Goal: Task Accomplishment & Management: Complete application form

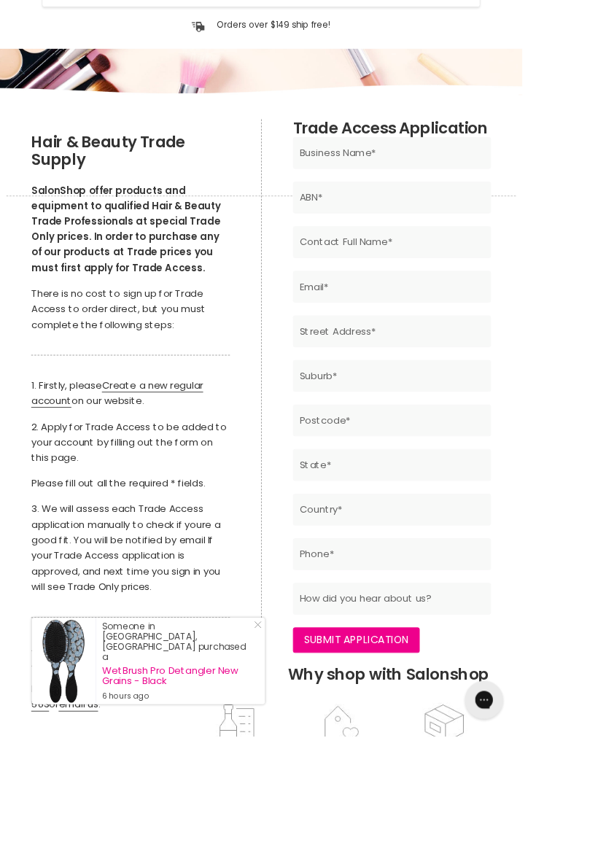
click at [201, 427] on div "Hair & Beauty Trade Supply SalonShop offer products and equipment to qualified …" at bounding box center [150, 483] width 228 height 663
click at [178, 441] on link "Create a new regular account" at bounding box center [134, 450] width 197 height 34
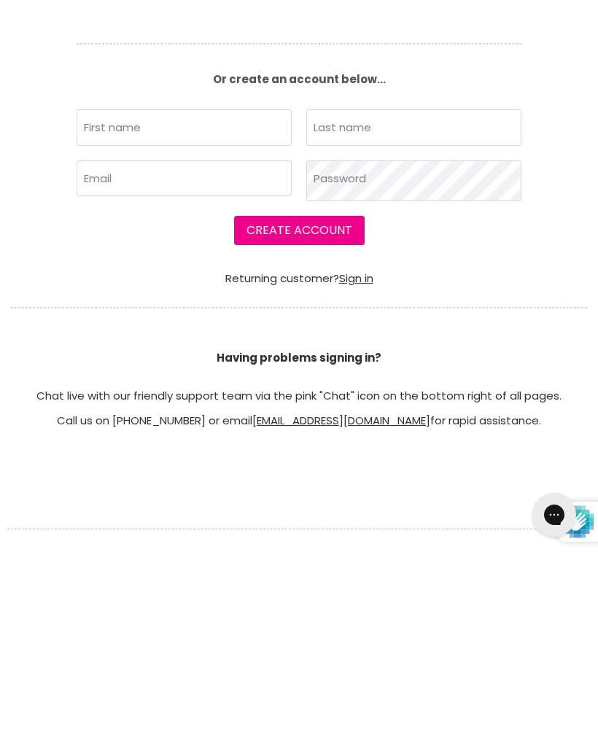
click at [354, 463] on link "Sign in" at bounding box center [356, 464] width 34 height 15
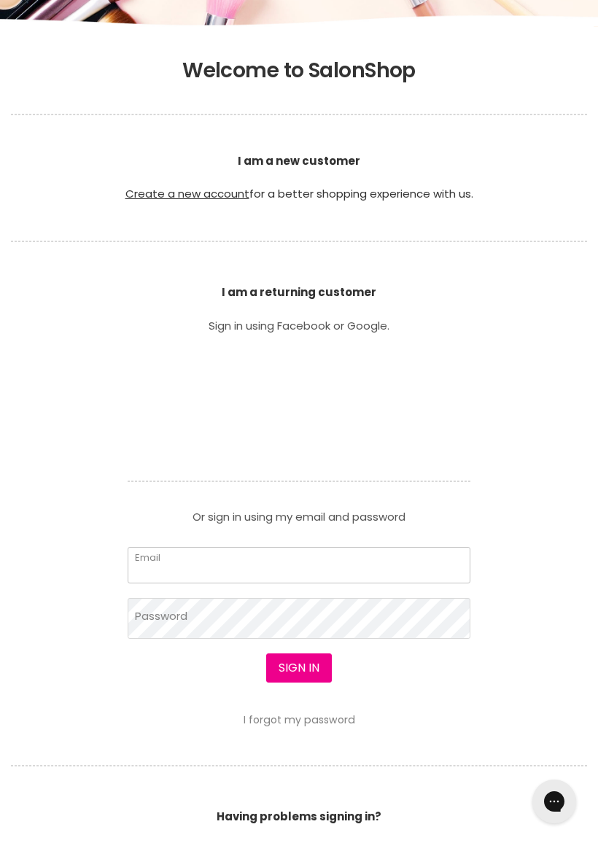
click at [231, 563] on input "Email" at bounding box center [299, 565] width 343 height 36
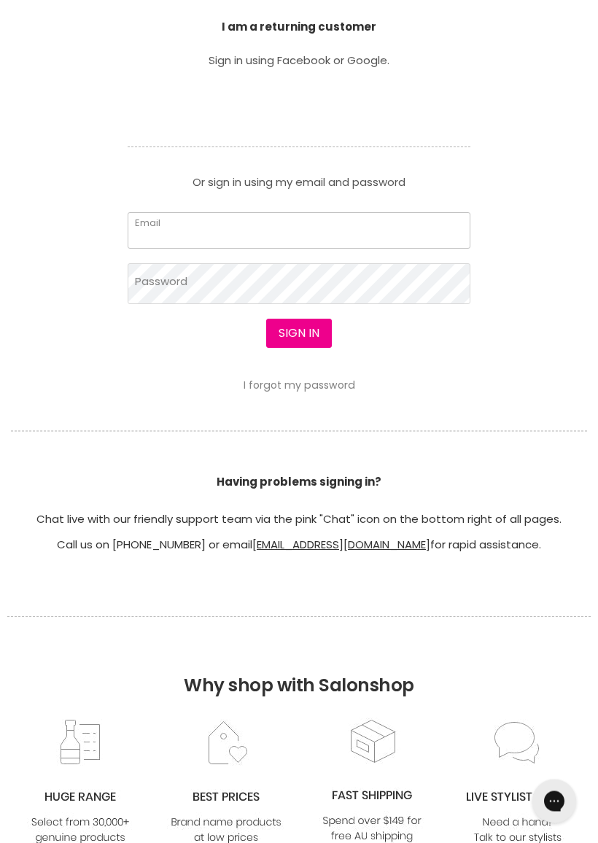
scroll to position [478, 0]
click at [252, 222] on input "Email" at bounding box center [299, 230] width 343 height 36
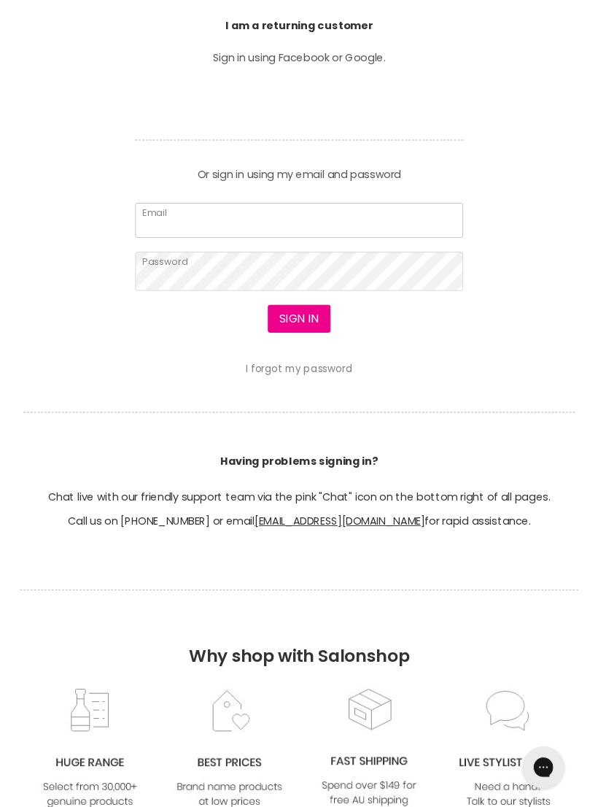
scroll to position [478, 0]
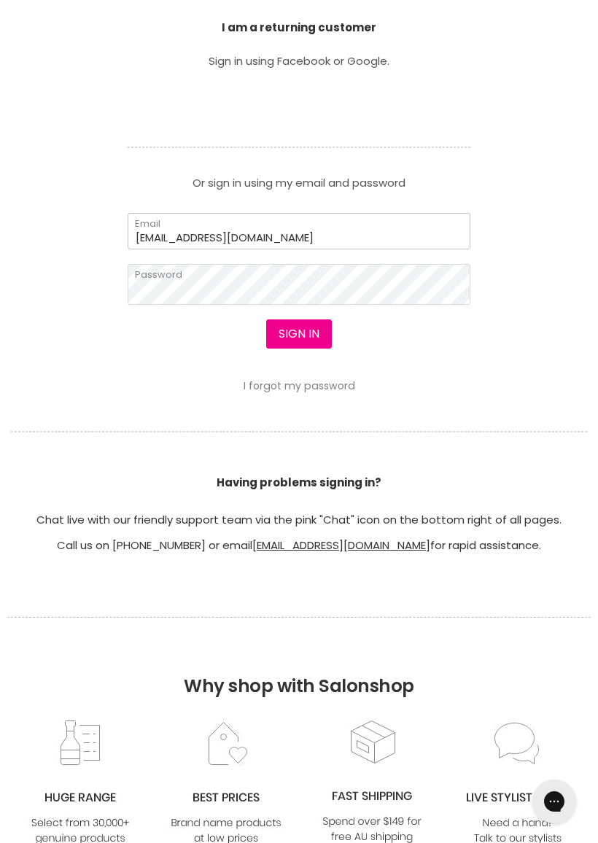
type input "pjsansom712@gmail.com"
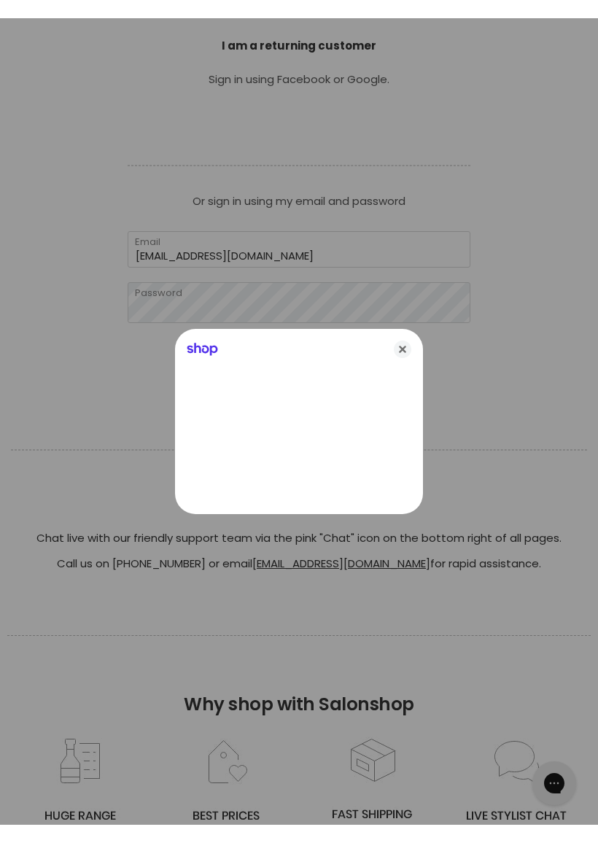
scroll to position [478, 0]
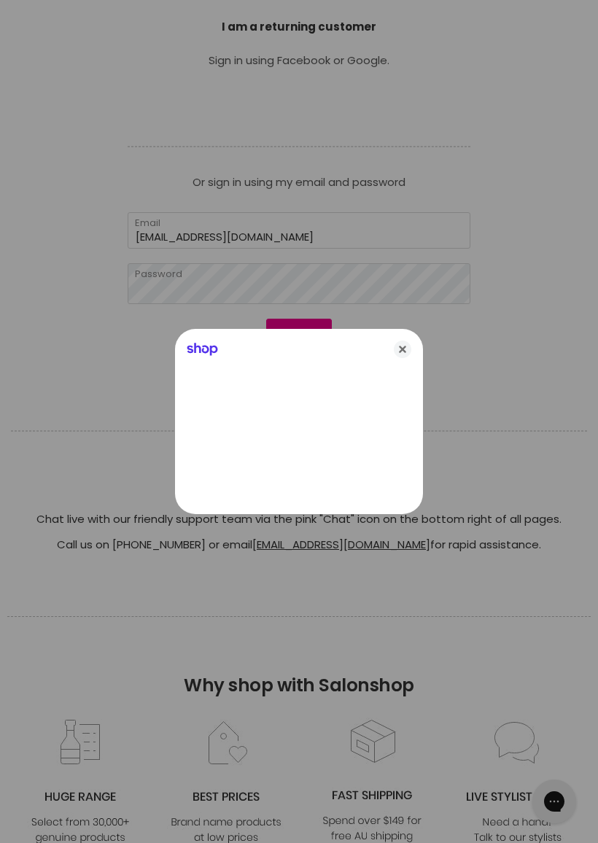
click at [299, 330] on div "Shop" at bounding box center [299, 346] width 248 height 35
click at [406, 352] on icon "Close" at bounding box center [403, 350] width 18 height 18
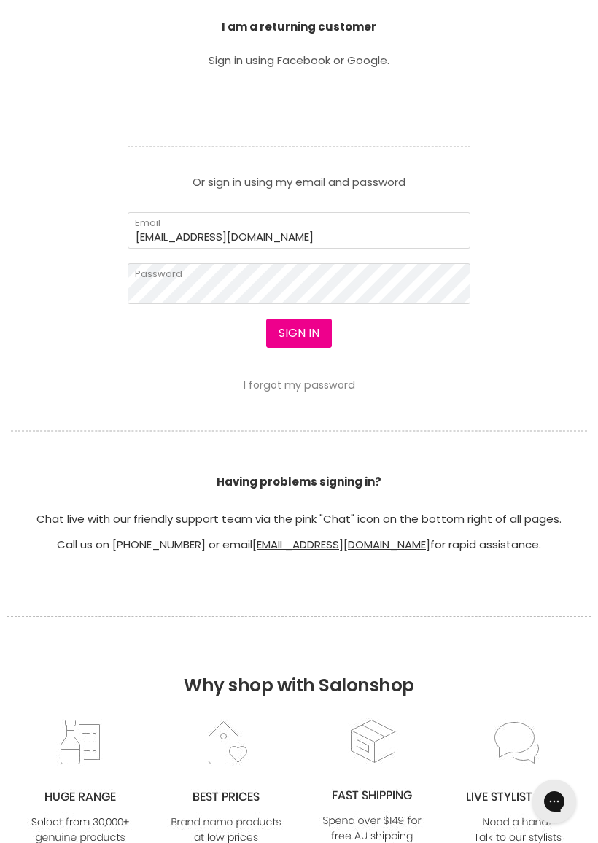
click at [316, 340] on button "Sign in" at bounding box center [299, 333] width 66 height 29
click at [311, 339] on button "Sign in" at bounding box center [299, 333] width 66 height 29
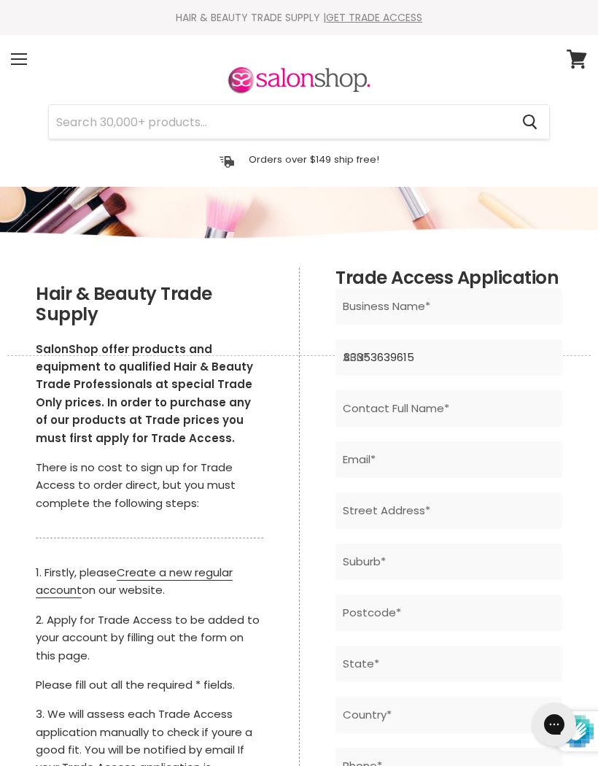
type input "83353639615"
click at [485, 411] on input "Main content" at bounding box center [449, 408] width 227 height 36
type input "JOANNE Sansom"
type input "pjsansom712@gmail.com"
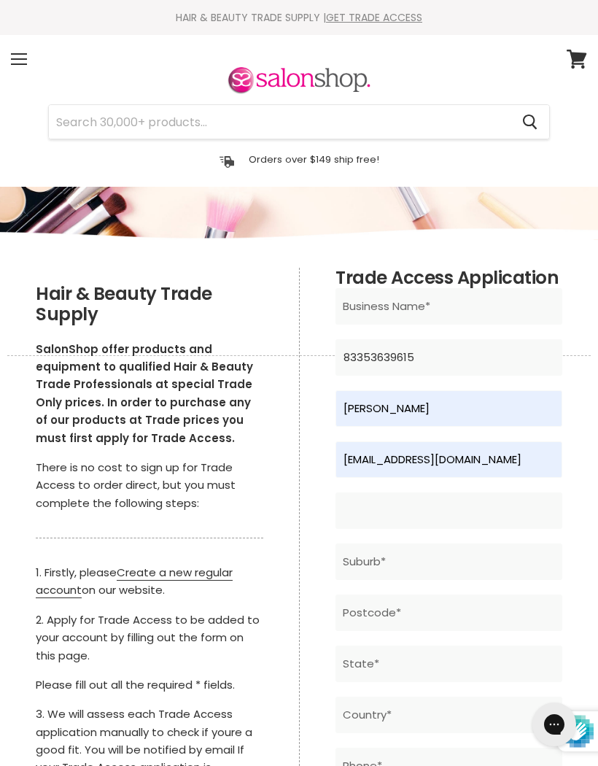
type input "19 Lochiel Avenue"
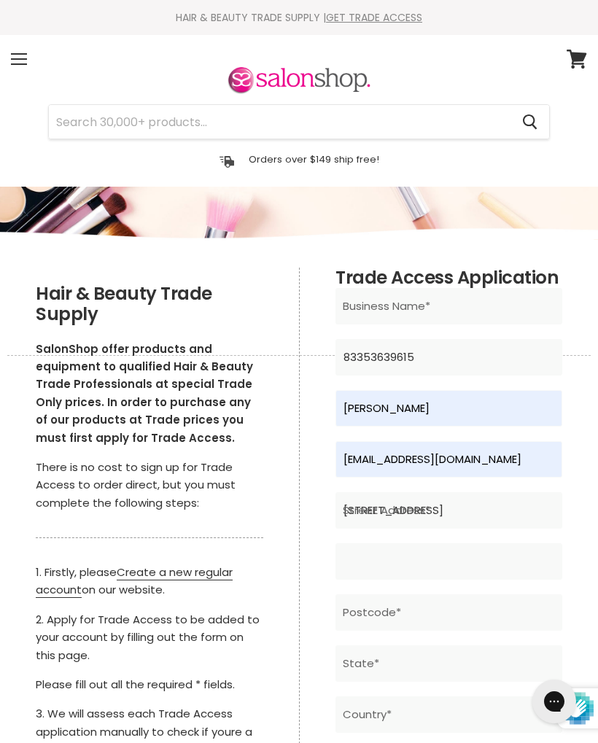
type input "Edithvale"
type input "3196"
type input "VIC"
type input "Australia"
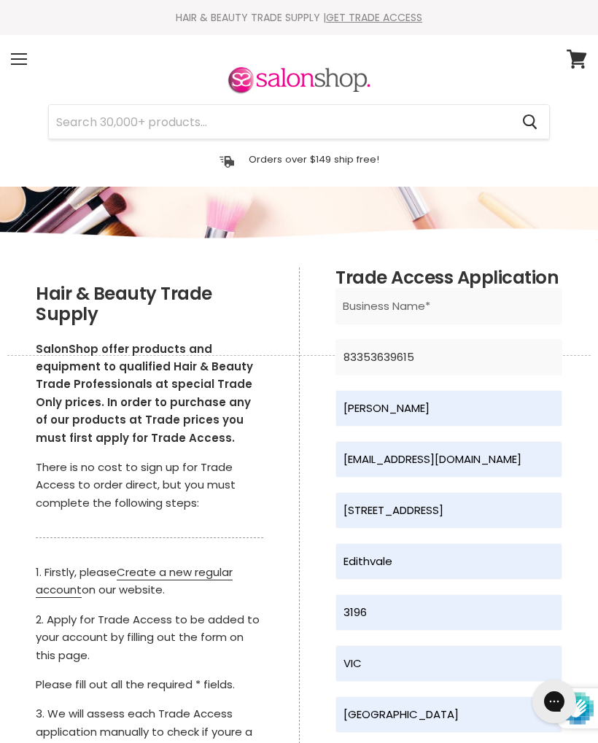
type input "0408281340"
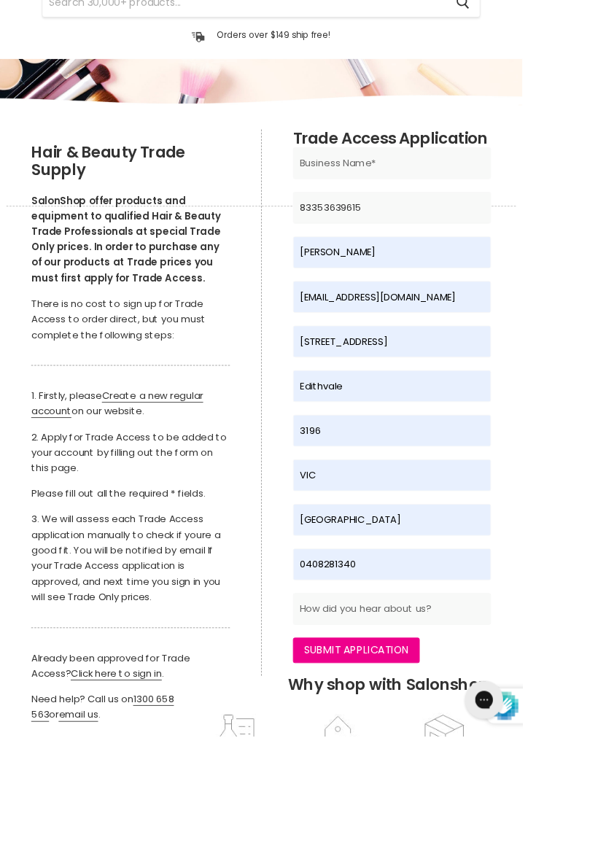
scroll to position [120, 0]
click at [443, 743] on input "Submit Application" at bounding box center [408, 743] width 145 height 29
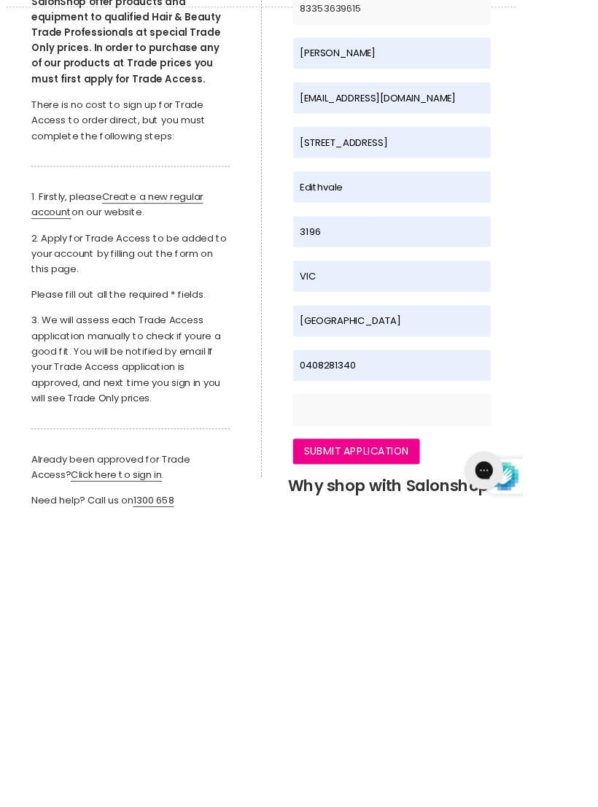
click at [517, 678] on input "Main content" at bounding box center [449, 696] width 227 height 36
type input "Web"
click at [438, 729] on input "Submit Application" at bounding box center [408, 743] width 145 height 29
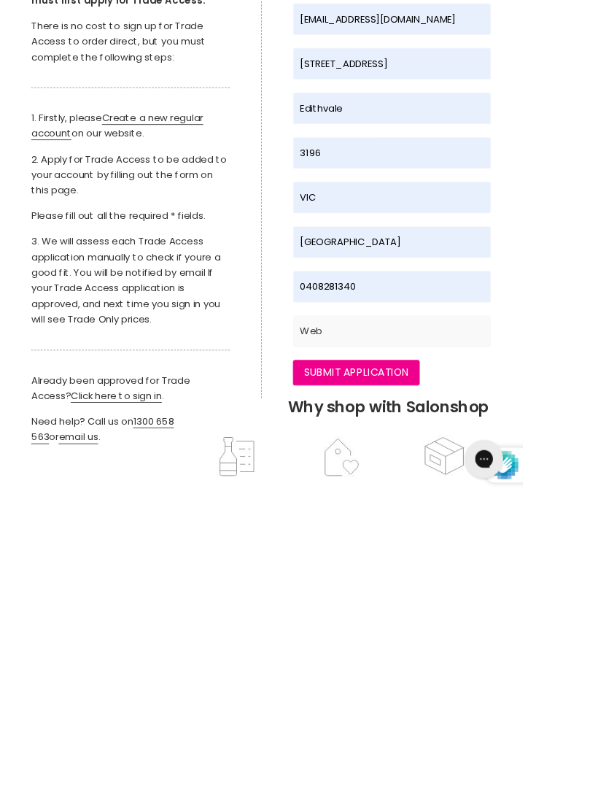
type input "Joanne Sansom Hairworks"
click at [435, 652] on input "Submit Application" at bounding box center [408, 666] width 145 height 29
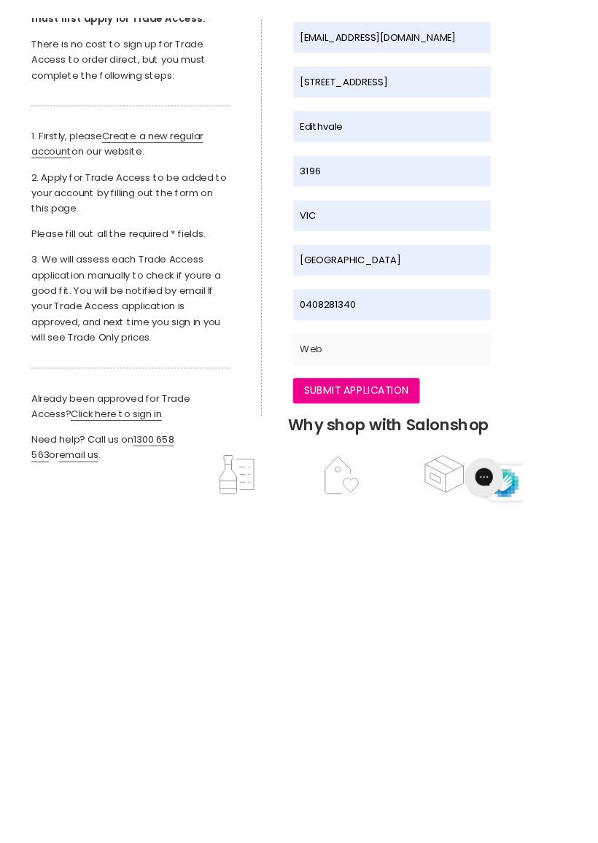
scroll to position [438, 0]
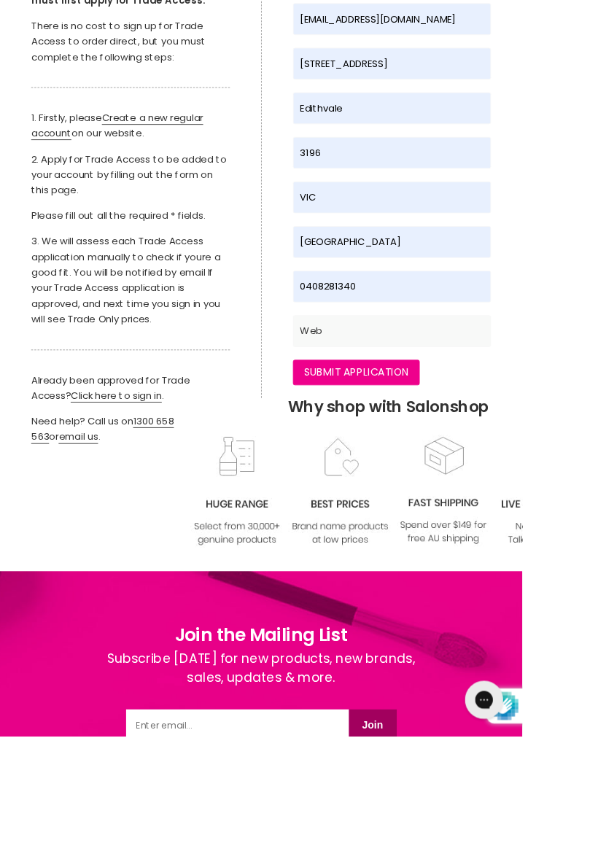
click at [400, 431] on input "Submit Application" at bounding box center [408, 426] width 145 height 29
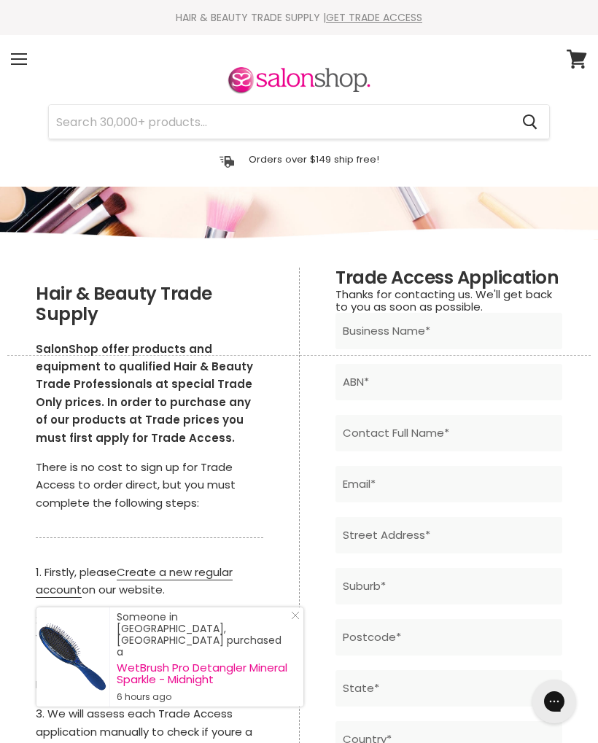
click at [9, 59] on div "Menu" at bounding box center [19, 59] width 31 height 34
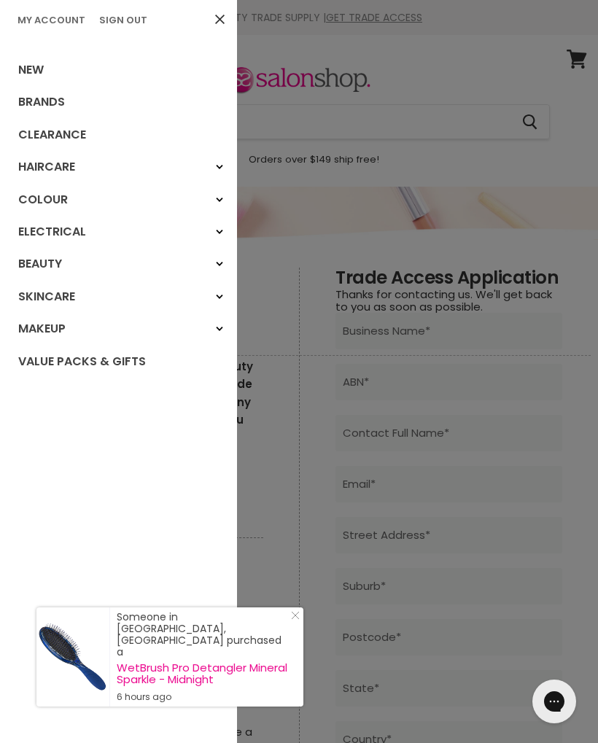
click at [75, 128] on link "Clearance" at bounding box center [118, 135] width 237 height 32
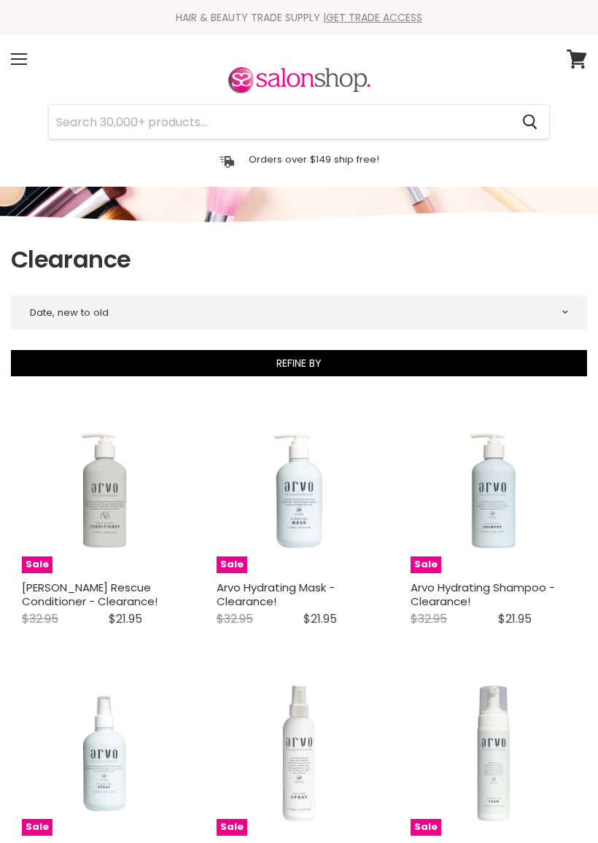
select select "created-descending"
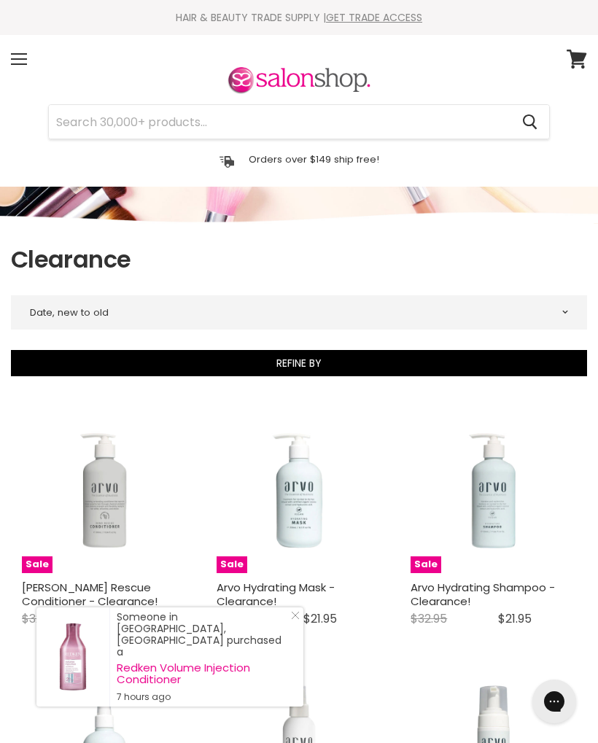
click at [9, 56] on div "Menu" at bounding box center [19, 59] width 31 height 34
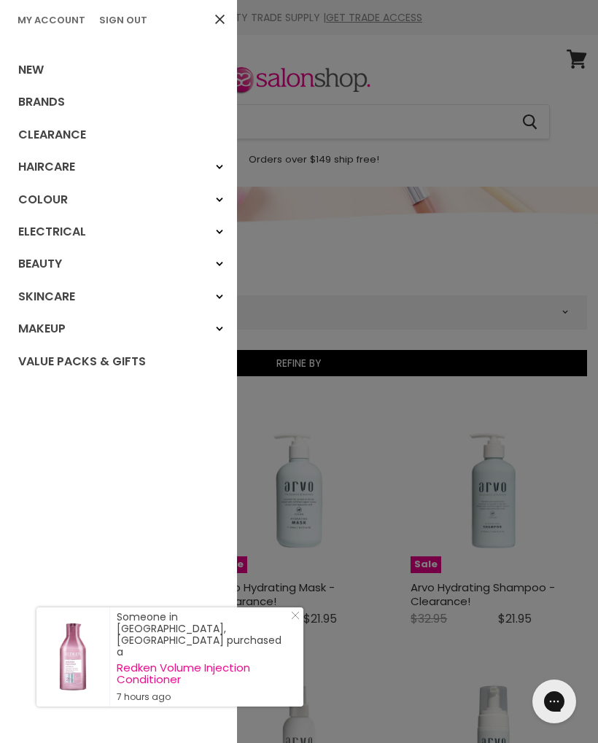
click at [220, 233] on icon "Main menu" at bounding box center [219, 232] width 7 height 6
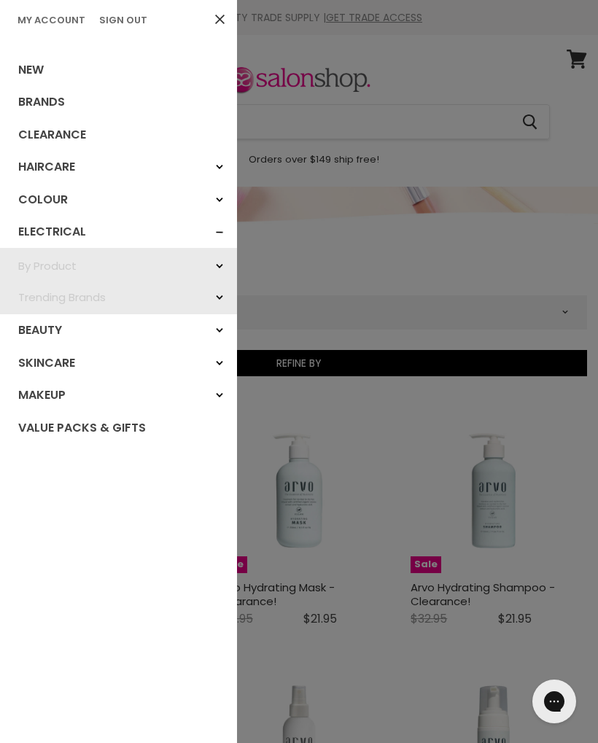
click at [55, 258] on link "By Product" at bounding box center [118, 265] width 237 height 31
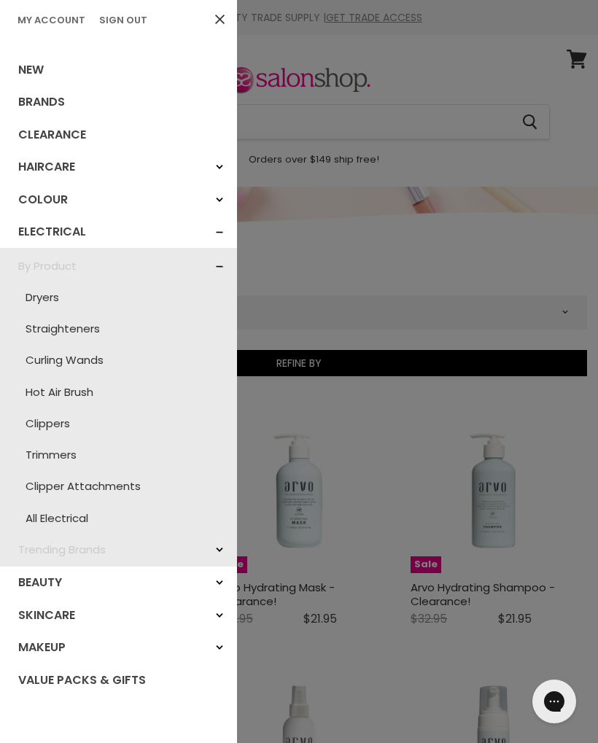
click at [80, 394] on link "Hot Air Brush" at bounding box center [118, 391] width 222 height 31
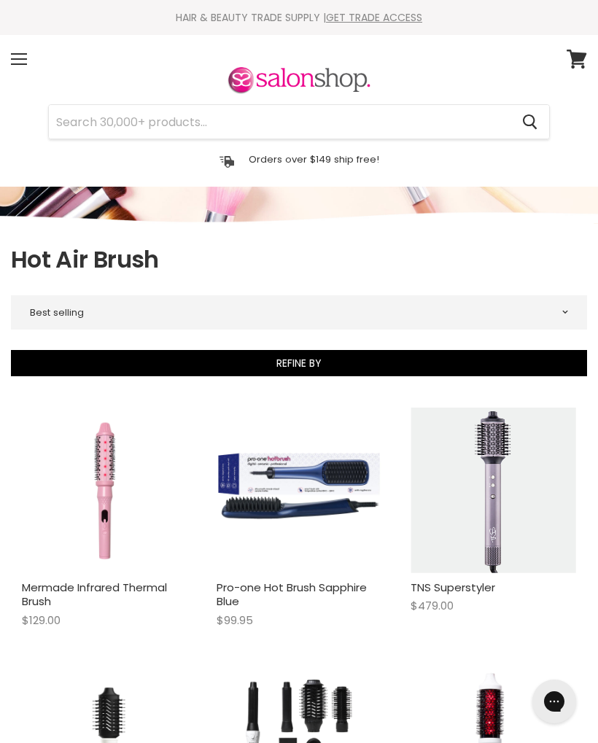
click at [22, 58] on span at bounding box center [19, 58] width 16 height 1
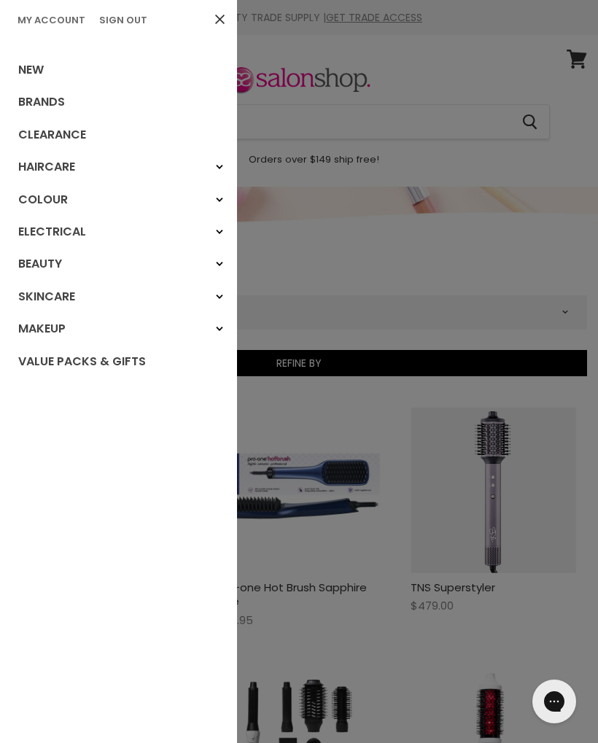
click at [217, 201] on icon "Main menu" at bounding box center [219, 200] width 7 height 6
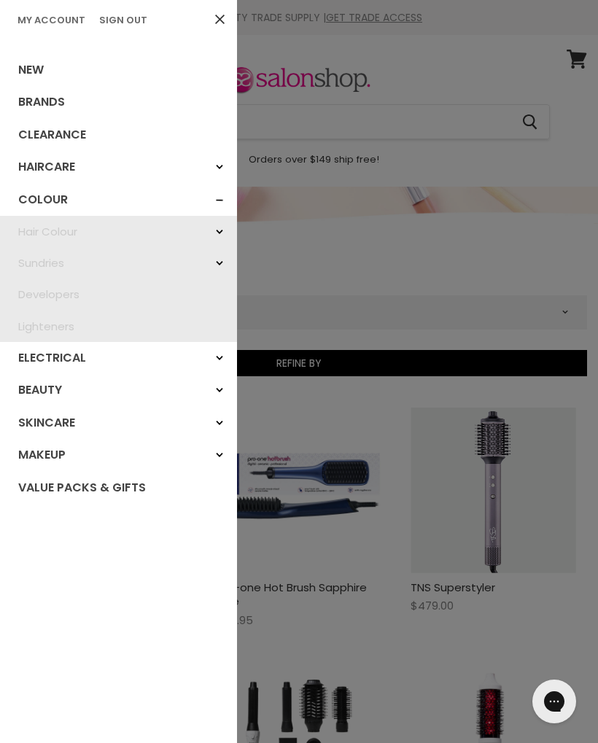
click at [56, 262] on link "Sundries" at bounding box center [118, 262] width 237 height 31
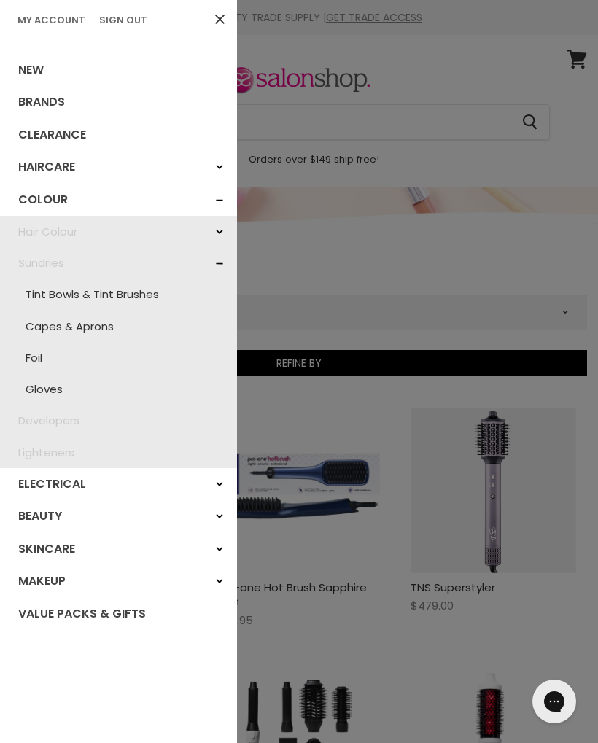
click at [349, 201] on div at bounding box center [299, 371] width 598 height 743
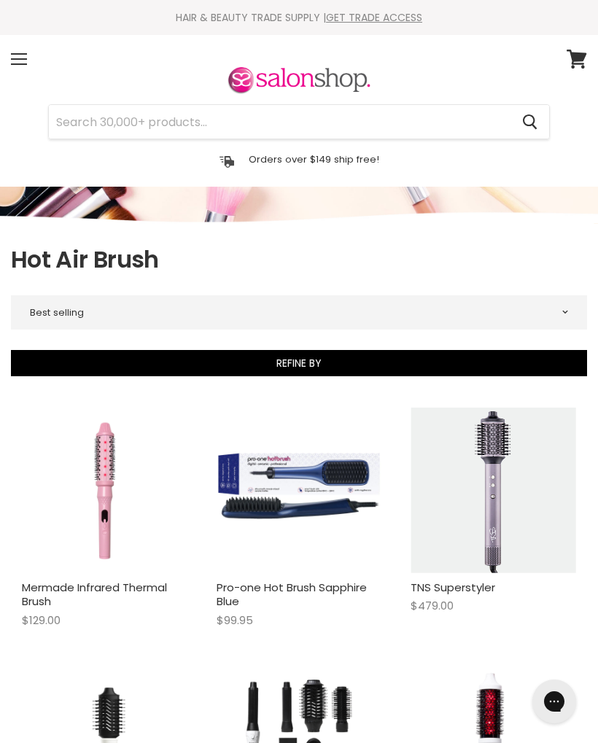
click at [337, 117] on input "Search" at bounding box center [280, 122] width 462 height 34
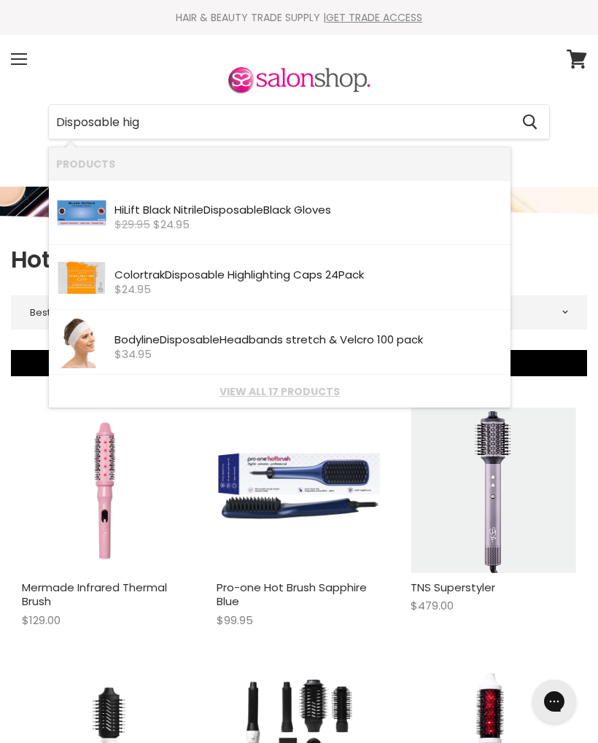
type input "Disposable high"
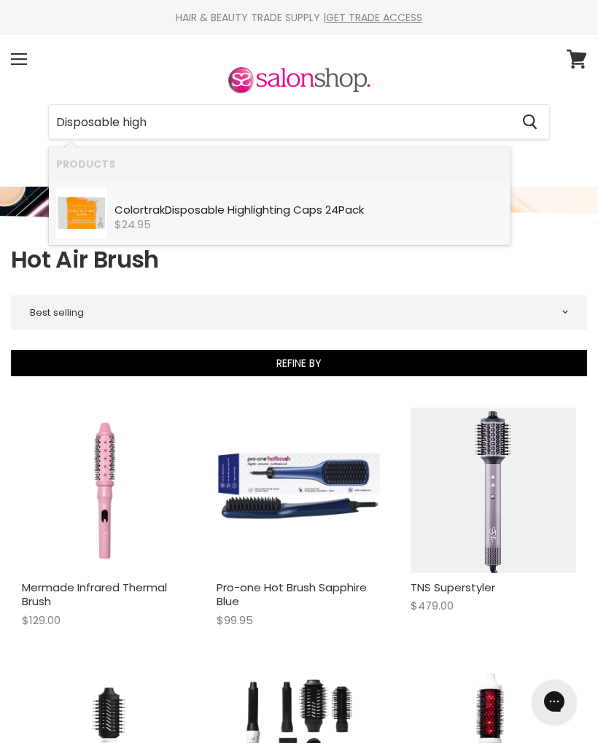
click at [298, 210] on div "Colortrak Disposable High lighting Caps 24Pack" at bounding box center [309, 211] width 389 height 15
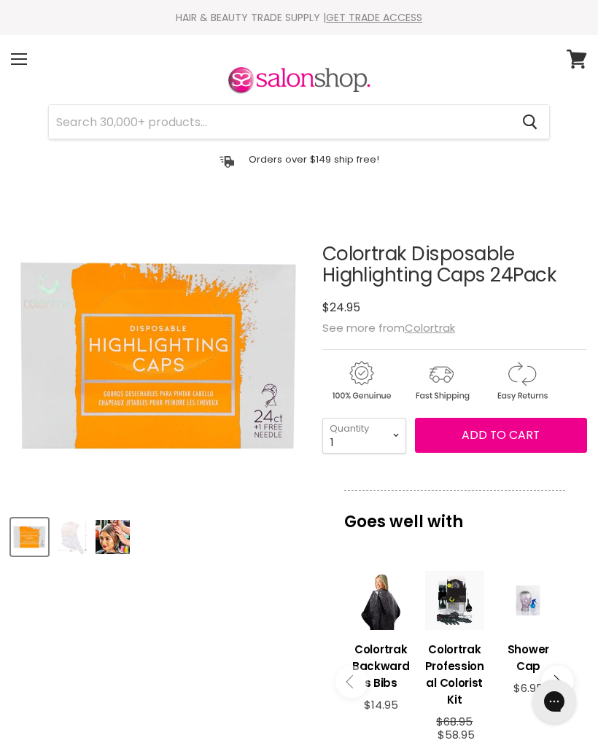
click at [85, 550] on img "Product thumbnails" at bounding box center [71, 537] width 34 height 34
